Goal: Navigation & Orientation: Find specific page/section

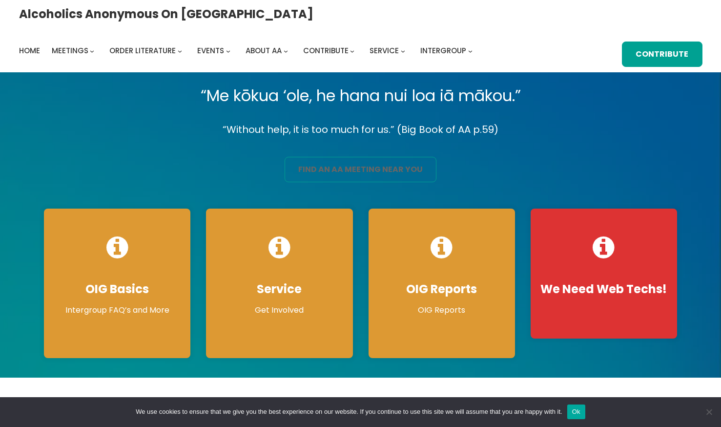
click at [348, 171] on link "find an aa meeting near you" at bounding box center [361, 169] width 152 height 25
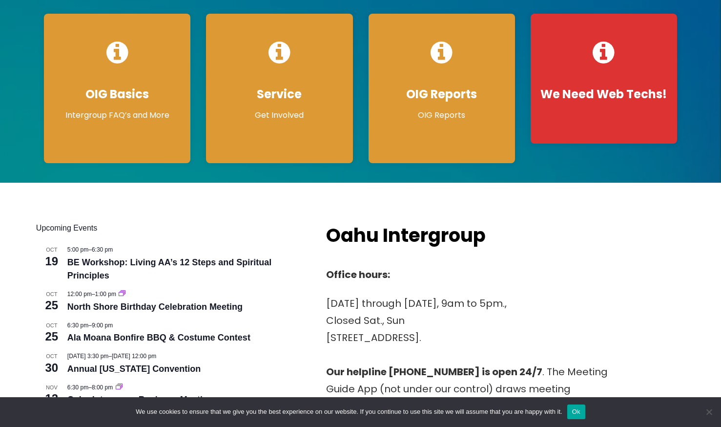
scroll to position [195, 0]
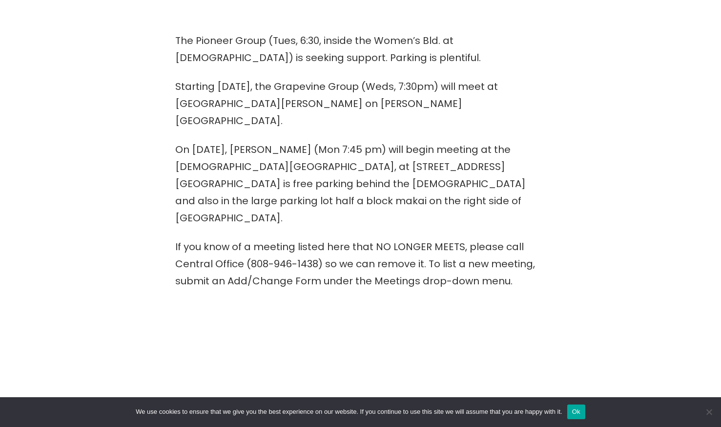
scroll to position [390, 0]
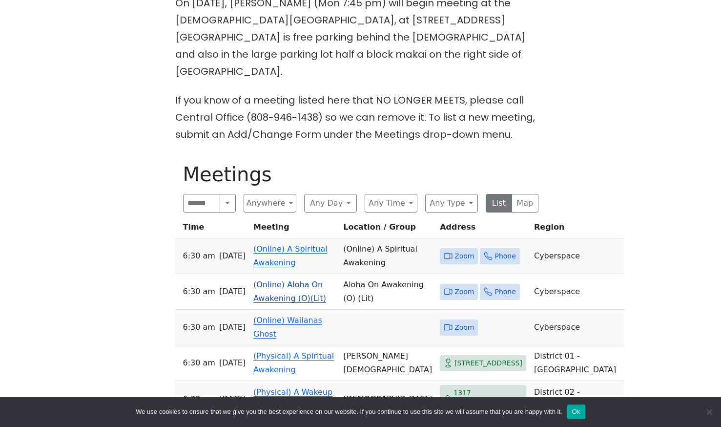
click at [288, 280] on link "(Online) Aloha On Awakening (O)(Lit)" at bounding box center [289, 291] width 73 height 23
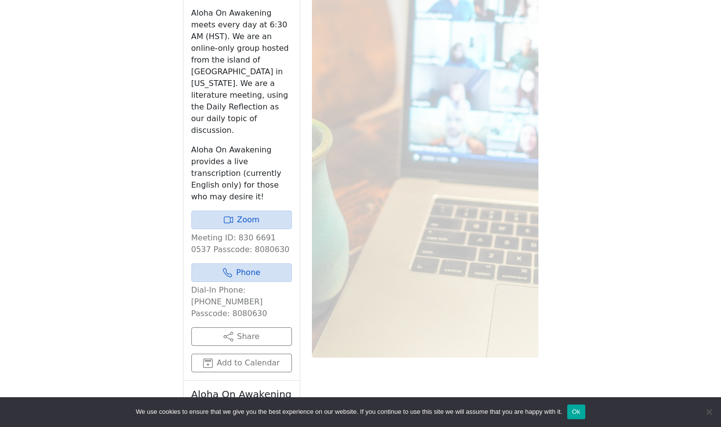
scroll to position [951, 0]
